Goal: Book appointment/travel/reservation

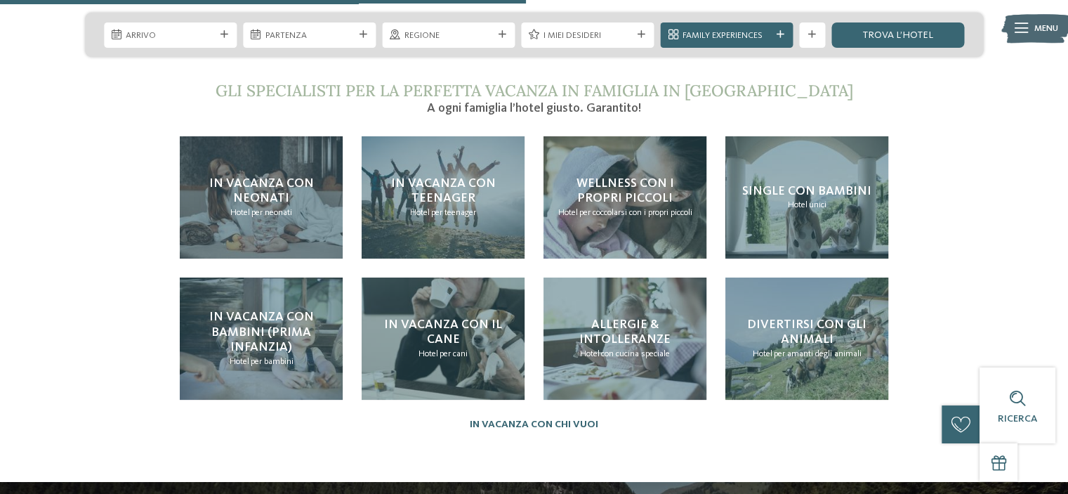
scroll to position [2738, 0]
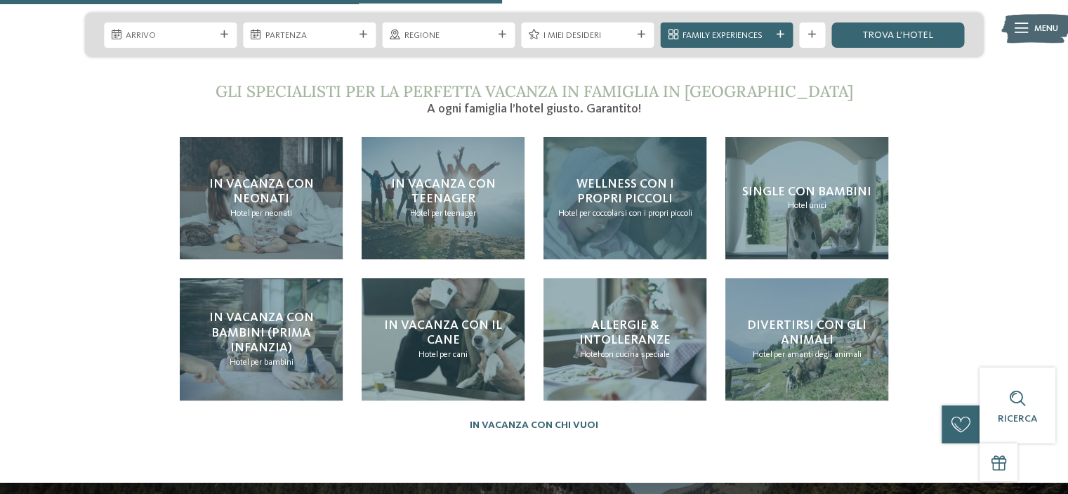
click at [604, 178] on span "Wellness con i propri piccoli" at bounding box center [625, 192] width 98 height 28
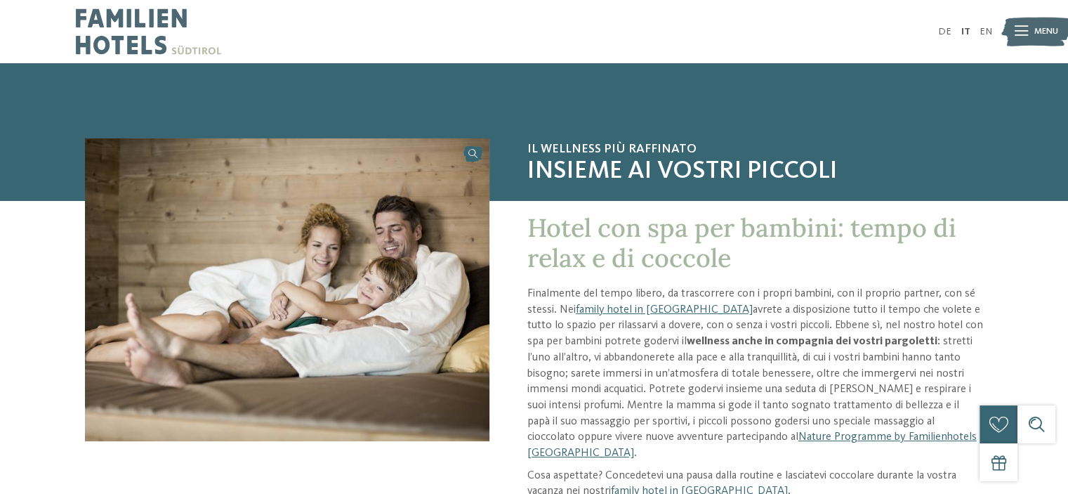
click at [1022, 40] on div at bounding box center [1021, 32] width 13 height 32
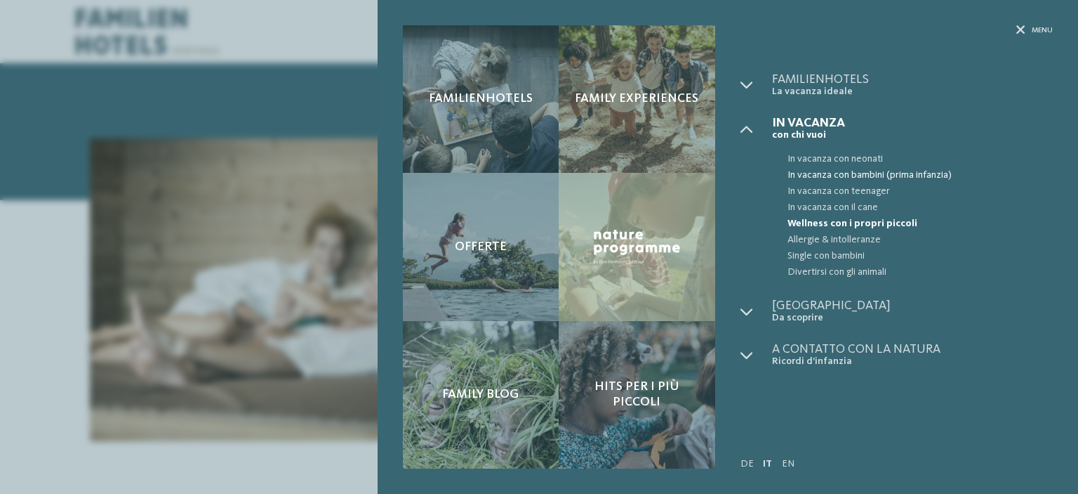
click at [845, 173] on span "In vacanza con bambini (prima infanzia)" at bounding box center [920, 175] width 265 height 16
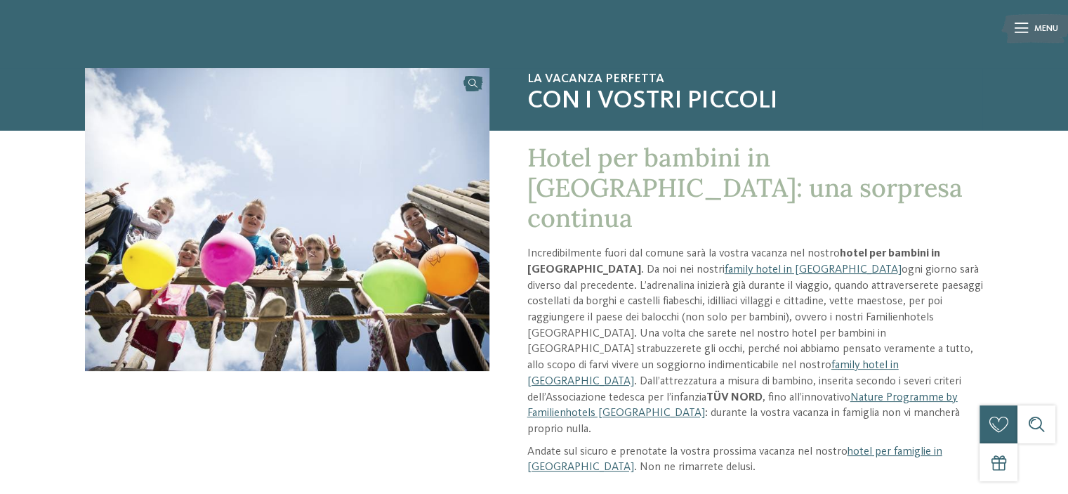
scroll to position [140, 0]
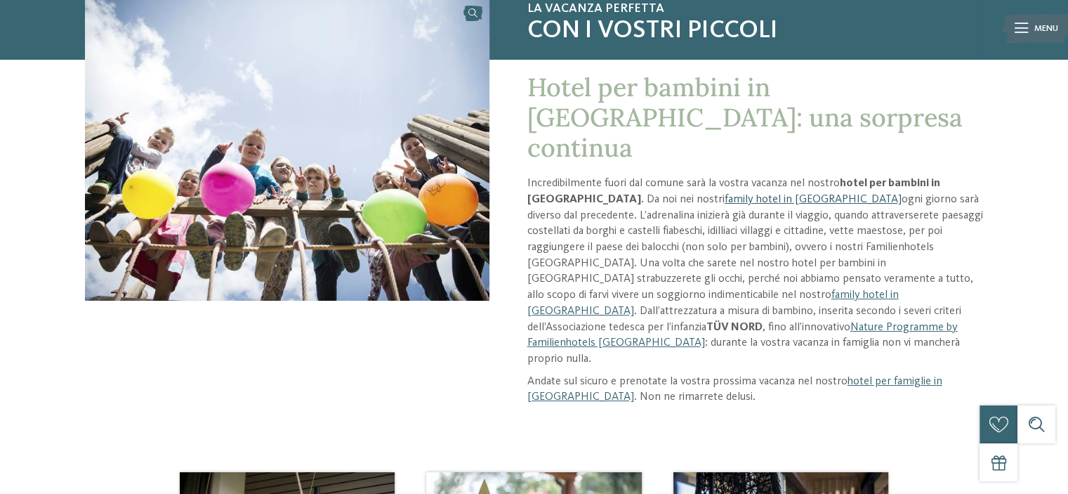
click at [733, 194] on link "family hotel in Alto Adige" at bounding box center [813, 199] width 177 height 11
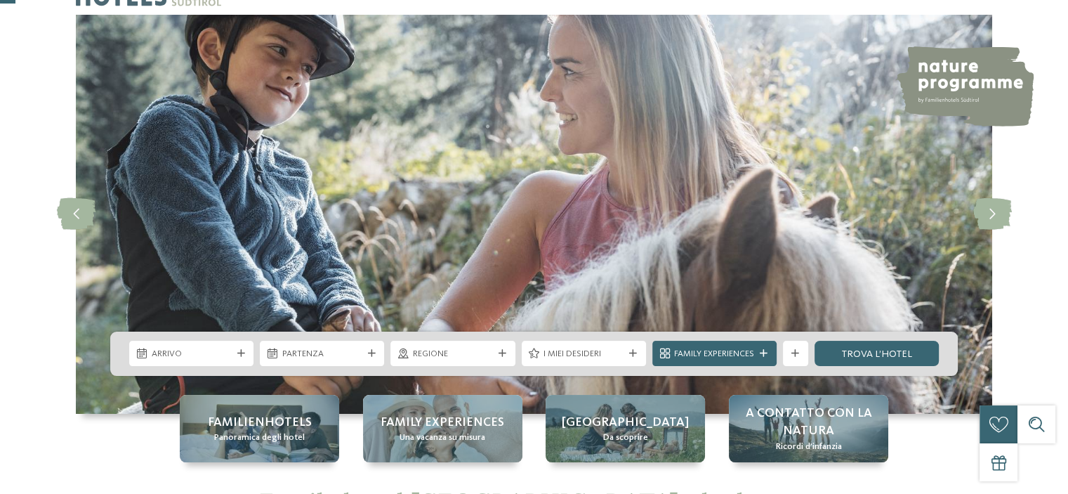
scroll to position [140, 0]
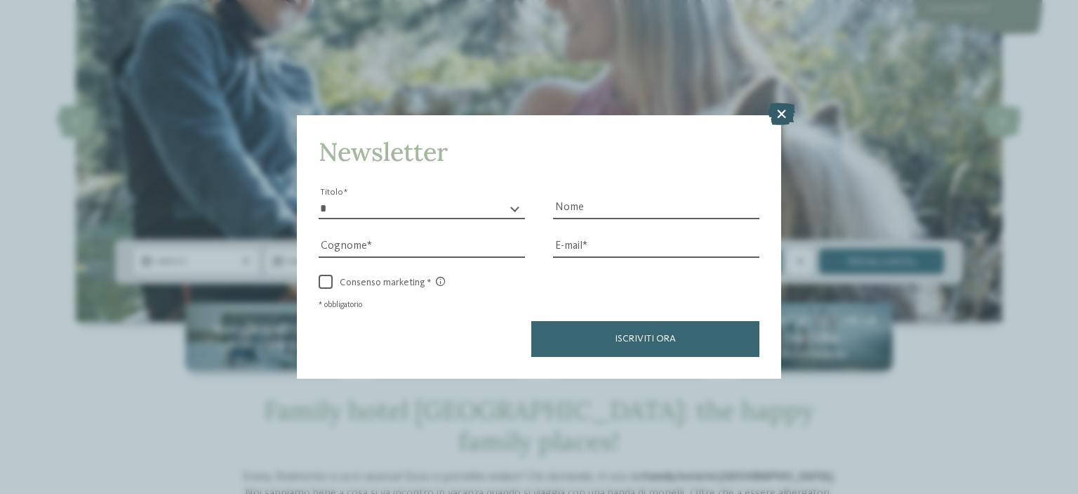
click at [784, 118] on icon at bounding box center [781, 114] width 27 height 22
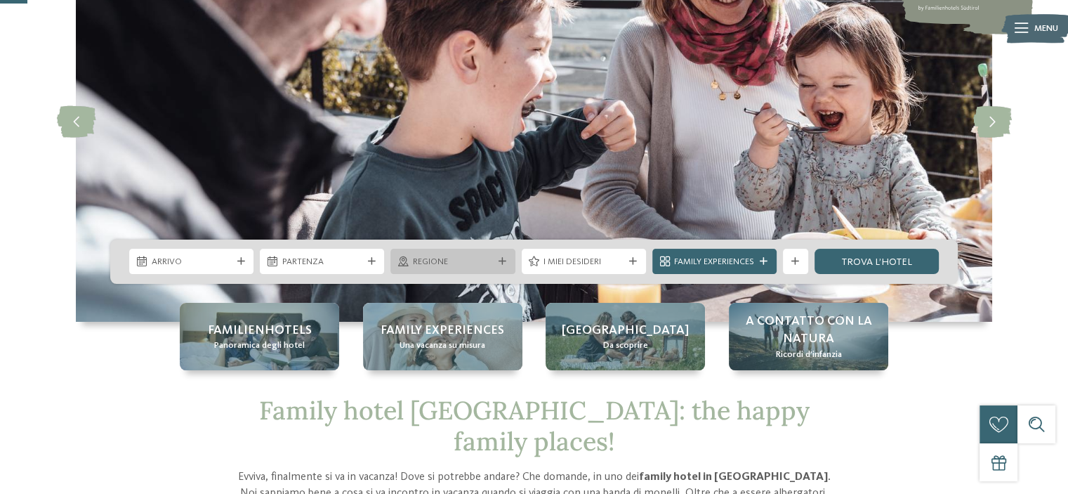
click at [500, 265] on icon at bounding box center [503, 262] width 8 height 8
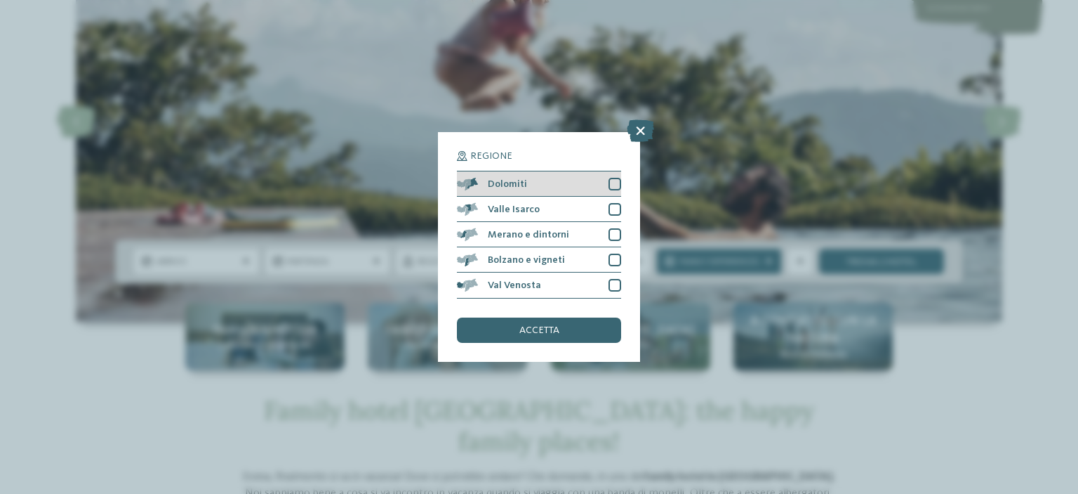
click at [617, 182] on div at bounding box center [615, 184] width 13 height 13
click at [569, 327] on div "accetta" at bounding box center [539, 329] width 164 height 25
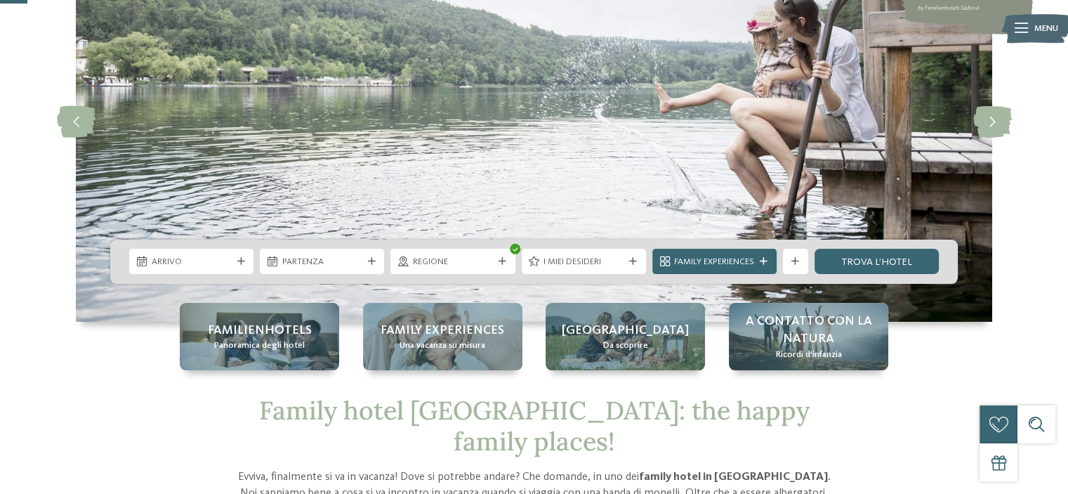
click at [244, 263] on icon at bounding box center [241, 262] width 8 height 8
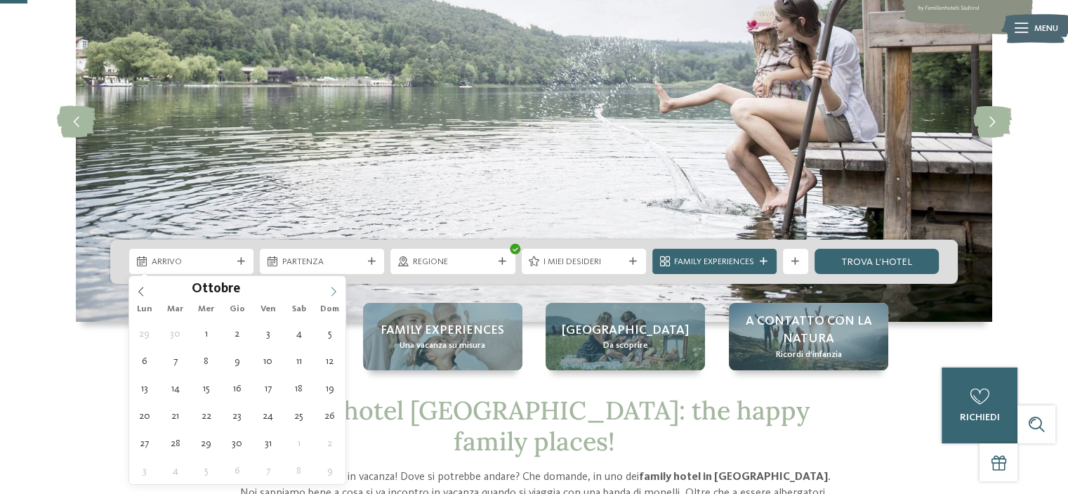
click at [333, 284] on span at bounding box center [334, 288] width 24 height 24
type input "****"
click at [333, 284] on span at bounding box center [334, 288] width 24 height 24
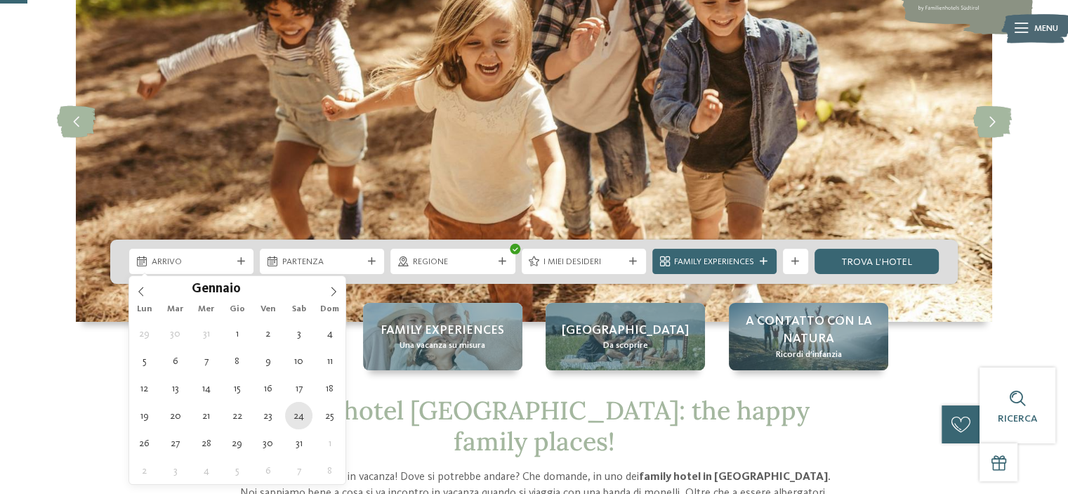
type div "[DATE]"
type input "****"
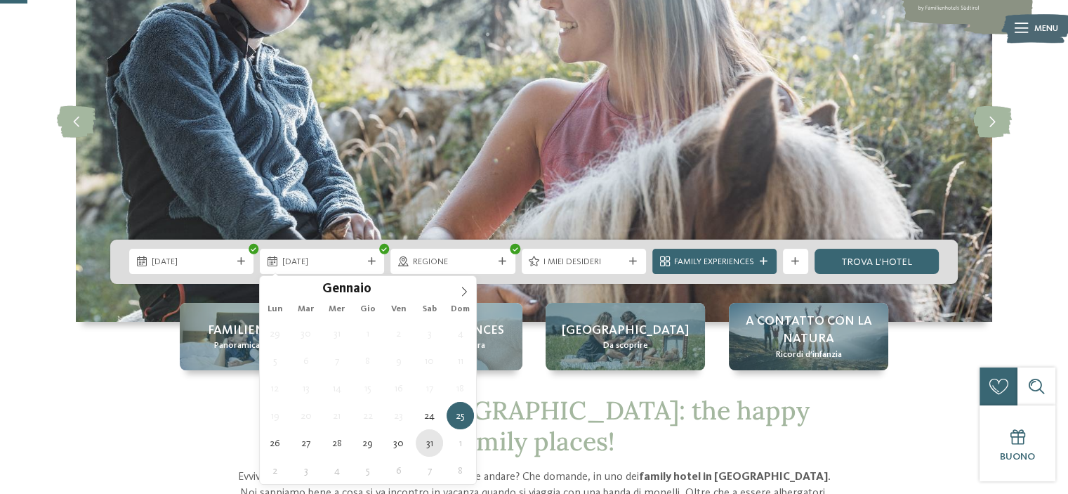
type div "[DATE]"
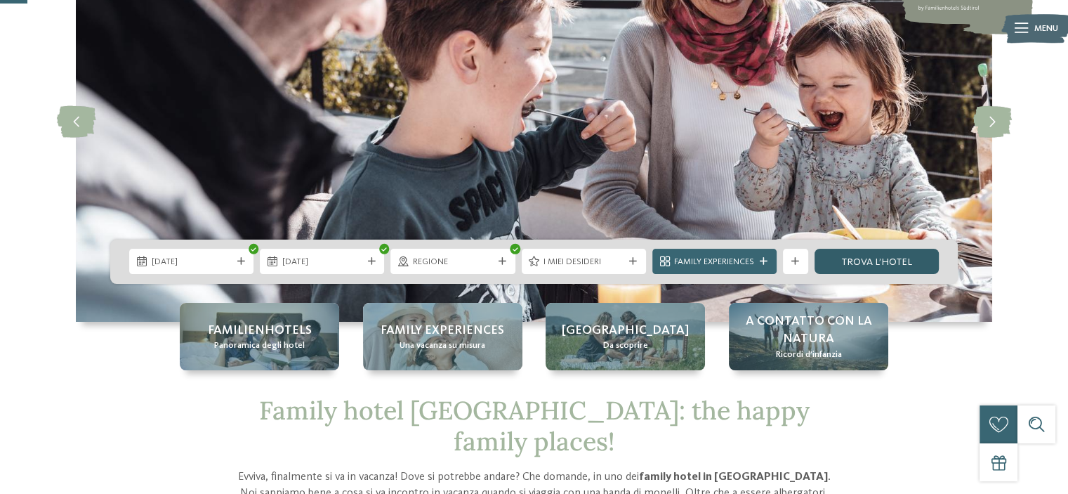
click at [836, 258] on link "trova l’hotel" at bounding box center [876, 261] width 124 height 25
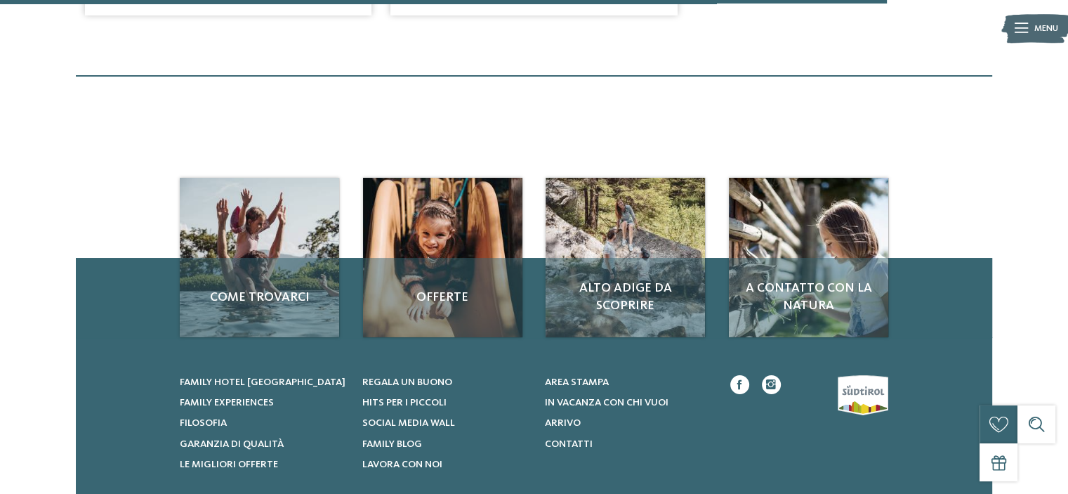
scroll to position [1741, 0]
